Goal: Go to known website: Access a specific website the user already knows

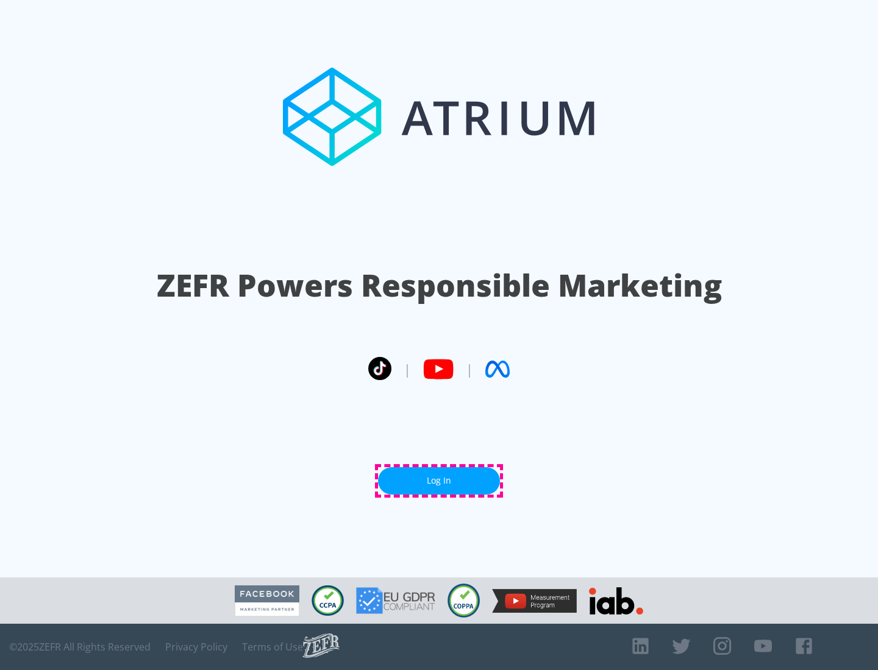
click at [439, 481] on link "Log In" at bounding box center [439, 480] width 122 height 27
